Goal: Find specific page/section

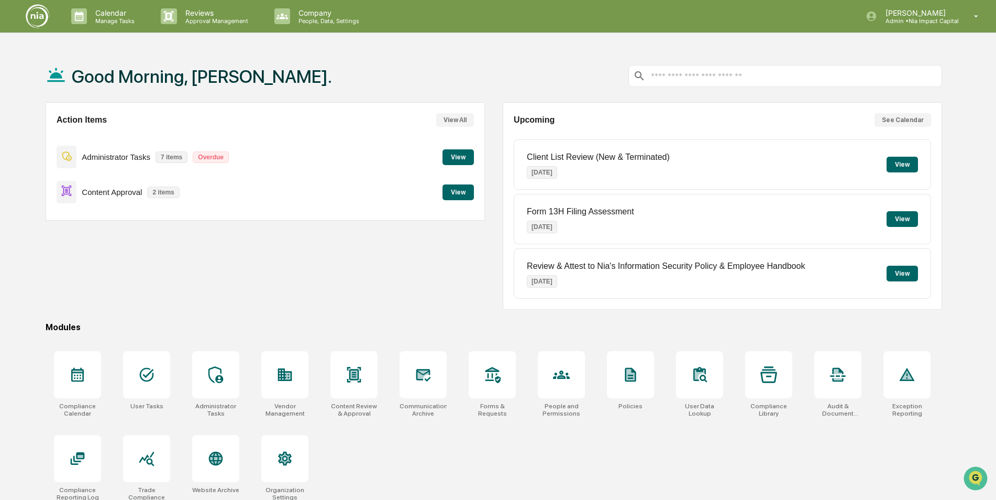
click at [919, 121] on button "See Calendar" at bounding box center [903, 120] width 57 height 14
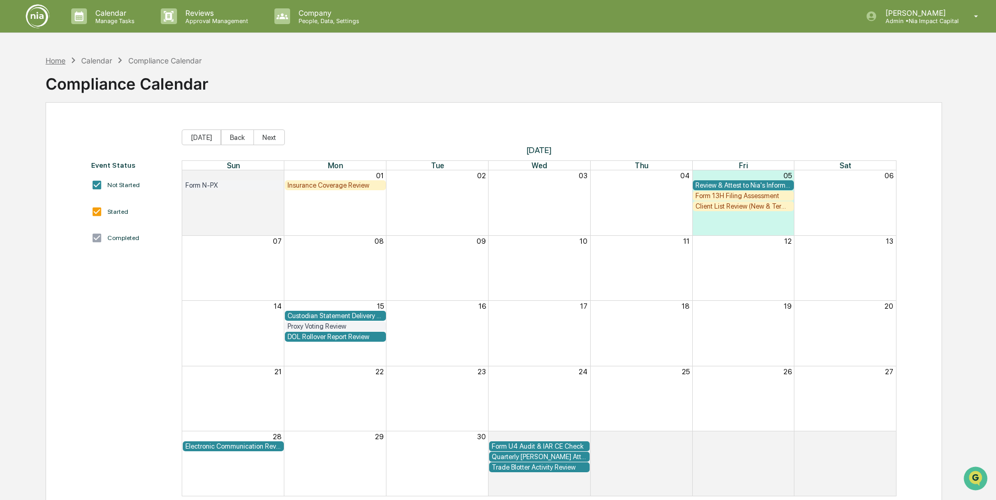
click at [62, 59] on div "Home" at bounding box center [56, 60] width 20 height 9
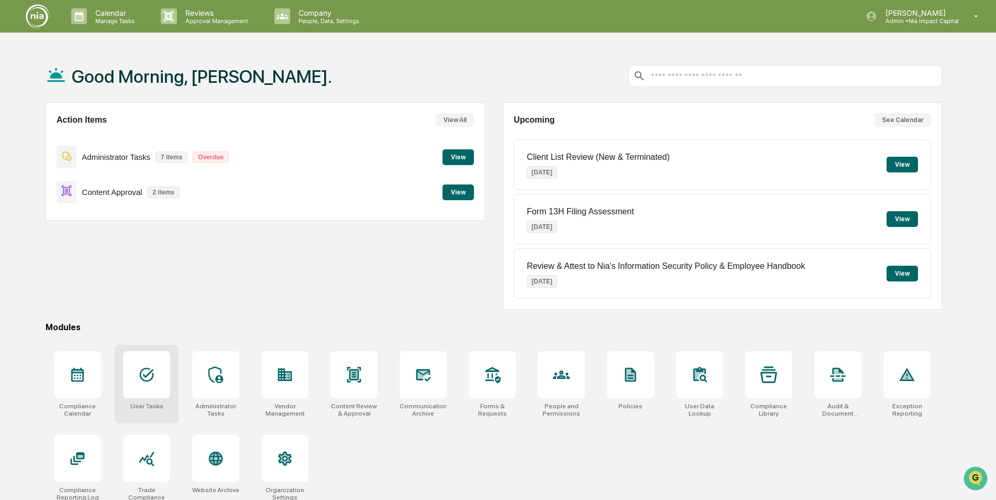
click at [133, 406] on div "User Tasks" at bounding box center [146, 405] width 33 height 7
